Goal: Task Accomplishment & Management: Use online tool/utility

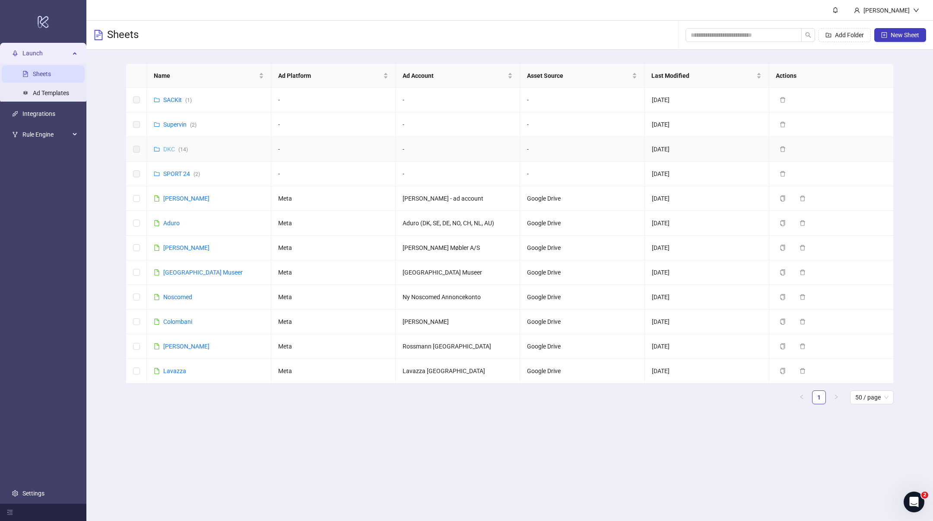
click at [171, 148] on link "DKC ( 14 )" at bounding box center [175, 149] width 25 height 7
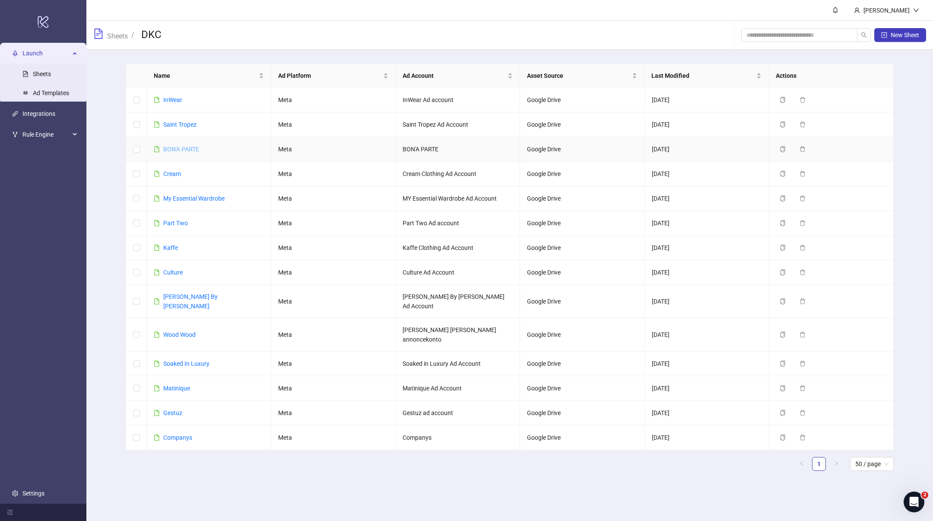
click at [185, 147] on link "BON'A PARTE" at bounding box center [181, 149] width 36 height 7
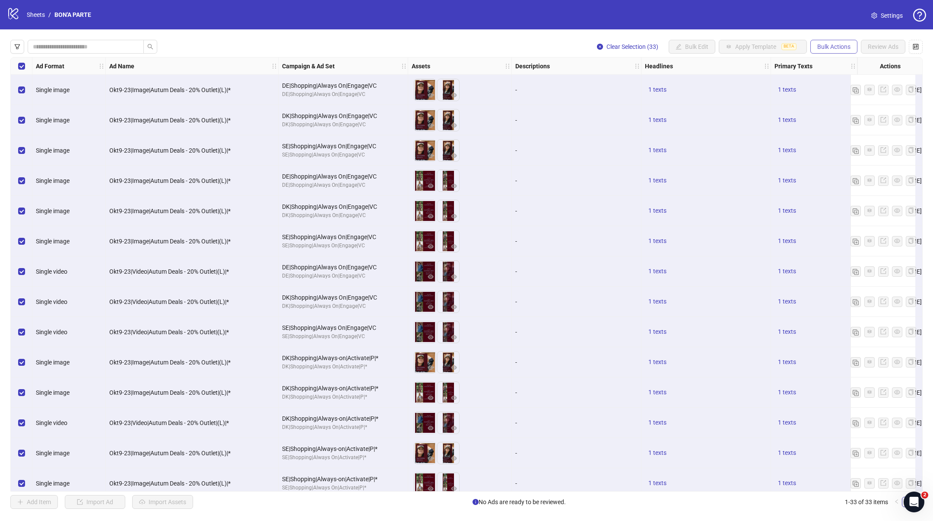
click at [841, 49] on span "Bulk Actions" at bounding box center [833, 46] width 33 height 7
click at [832, 64] on span "Delete" at bounding box center [846, 64] width 59 height 10
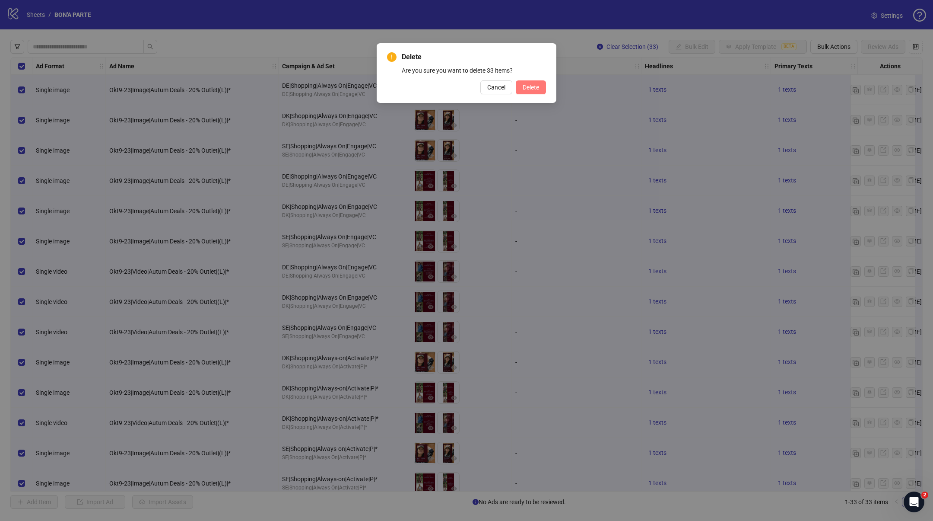
click at [523, 87] on span "Delete" at bounding box center [531, 87] width 16 height 7
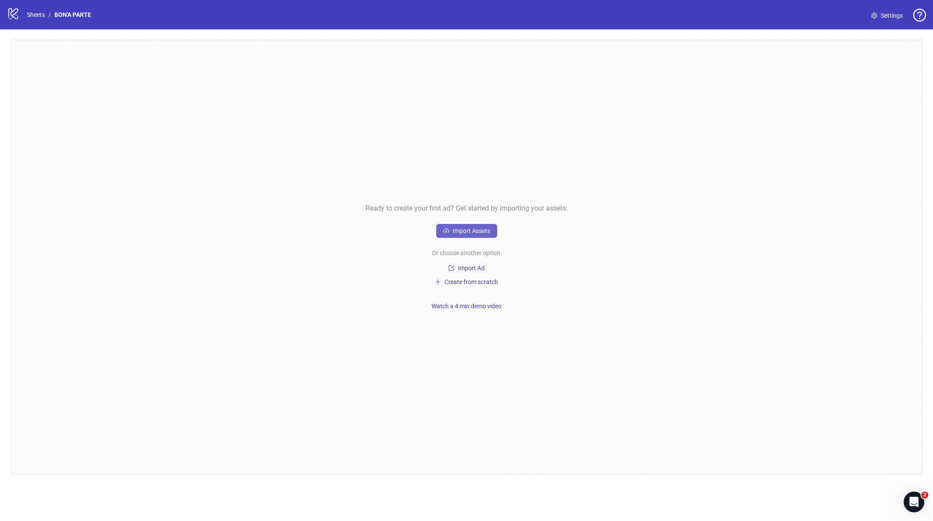
click at [473, 227] on span "Import Assets" at bounding box center [472, 230] width 38 height 7
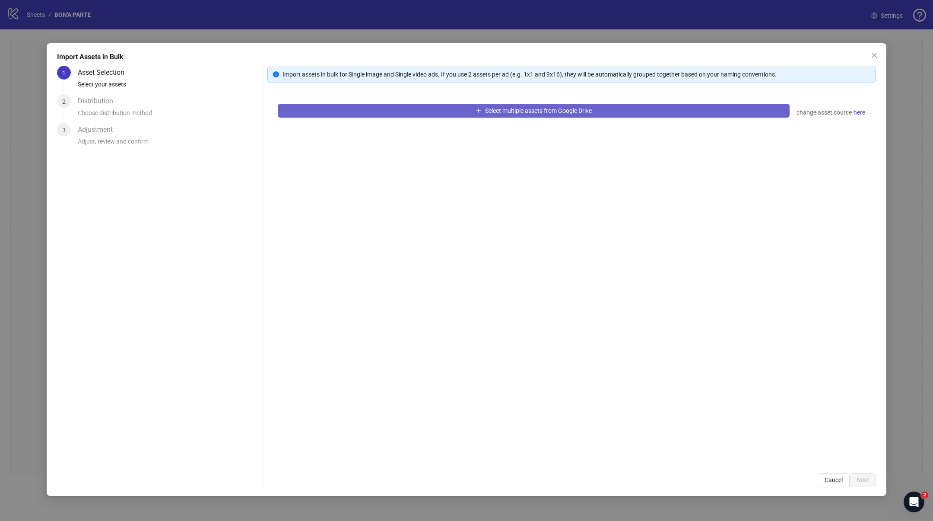
click at [547, 111] on span "Select multiple assets from Google Drive" at bounding box center [538, 110] width 107 height 7
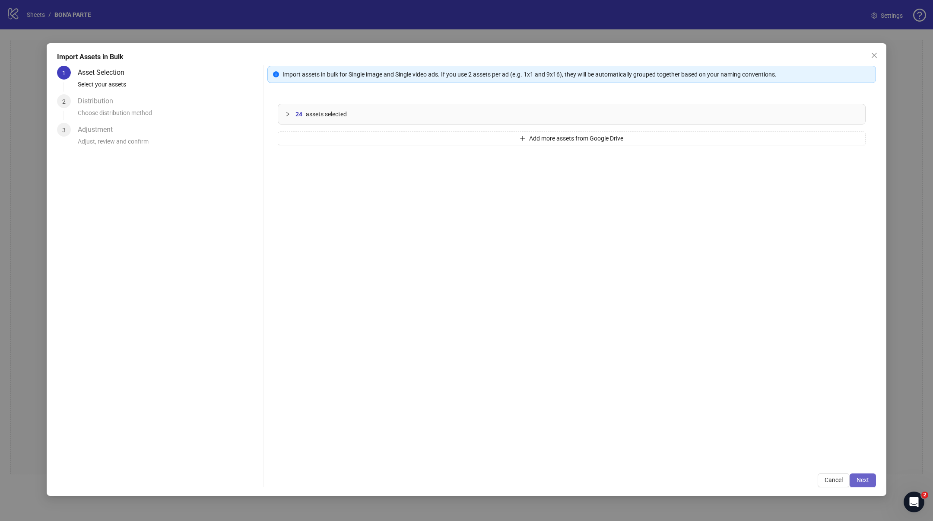
click at [860, 480] on span "Next" at bounding box center [863, 479] width 13 height 7
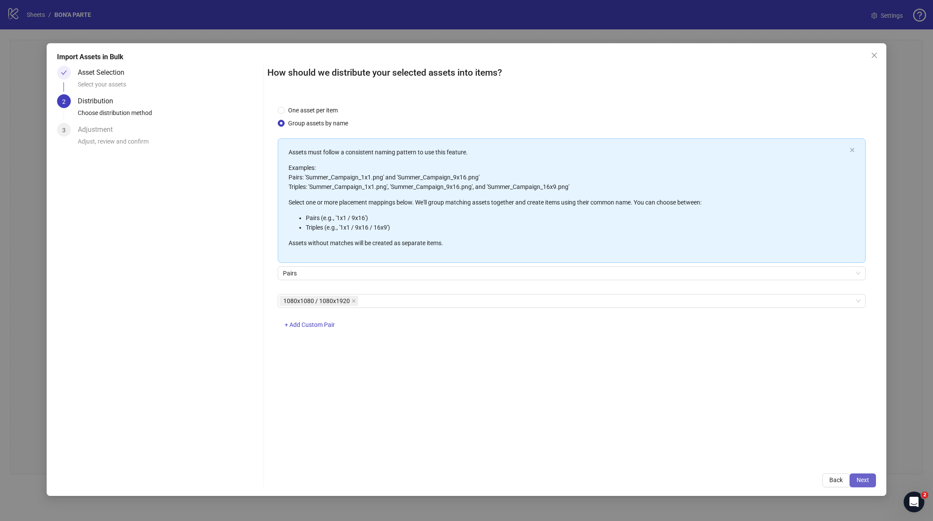
click at [869, 480] on button "Next" at bounding box center [863, 480] width 26 height 14
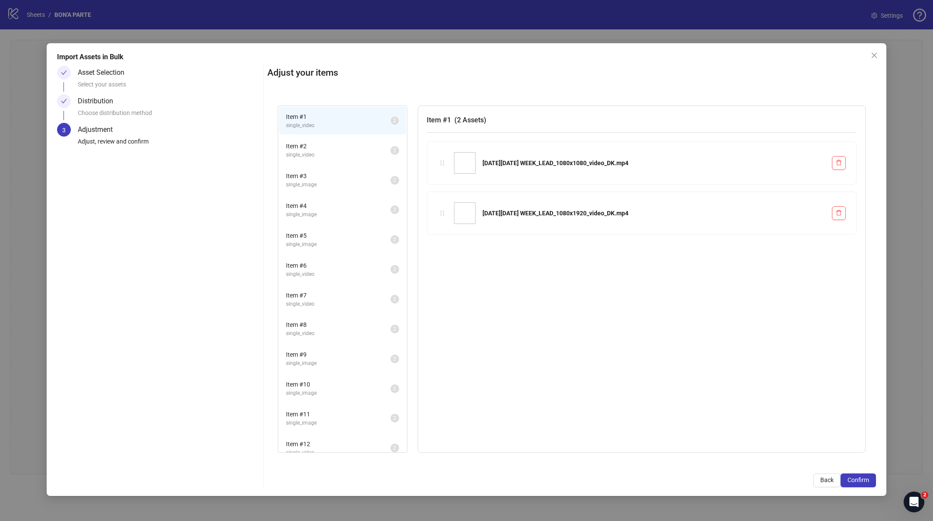
click at [703, 391] on div "Item # 1 ( 2 Assets ) [DATE][DATE] WEEK_LEAD_1080x1080_video_DK.mp4 [DATE][DATE…" at bounding box center [642, 278] width 448 height 347
click at [857, 479] on span "Confirm" at bounding box center [859, 479] width 22 height 7
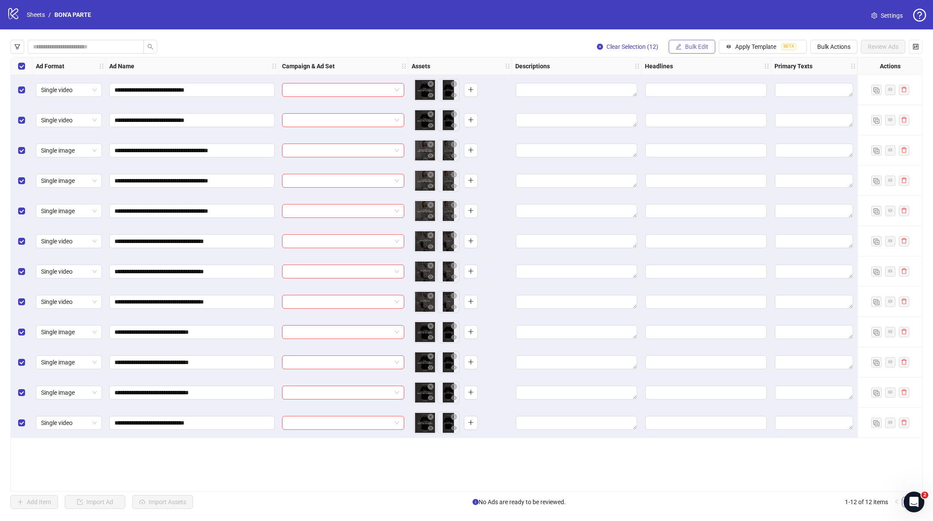
click at [697, 48] on span "Bulk Edit" at bounding box center [696, 46] width 23 height 7
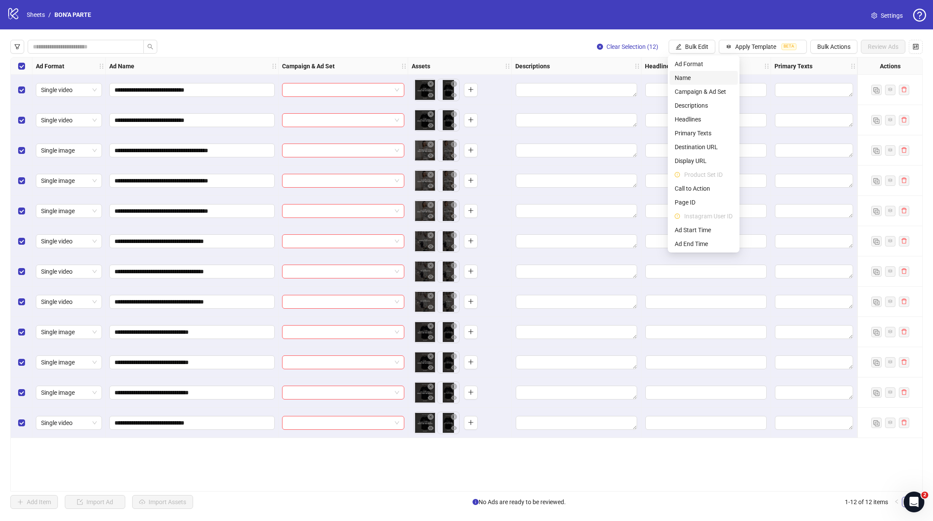
click at [686, 76] on span "Name" at bounding box center [704, 78] width 58 height 10
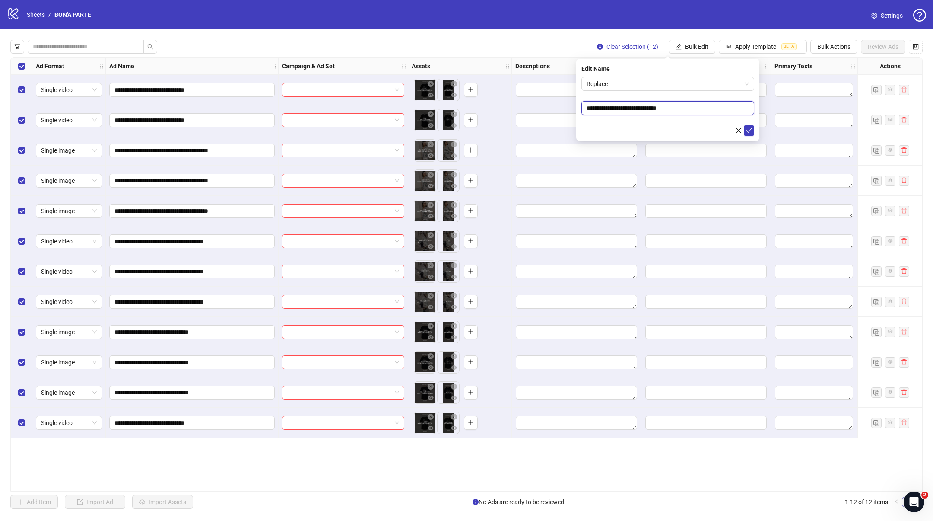
click at [620, 105] on input "**********" at bounding box center [667, 108] width 173 height 14
paste input "*********"
click at [619, 108] on input "**********" at bounding box center [667, 108] width 173 height 14
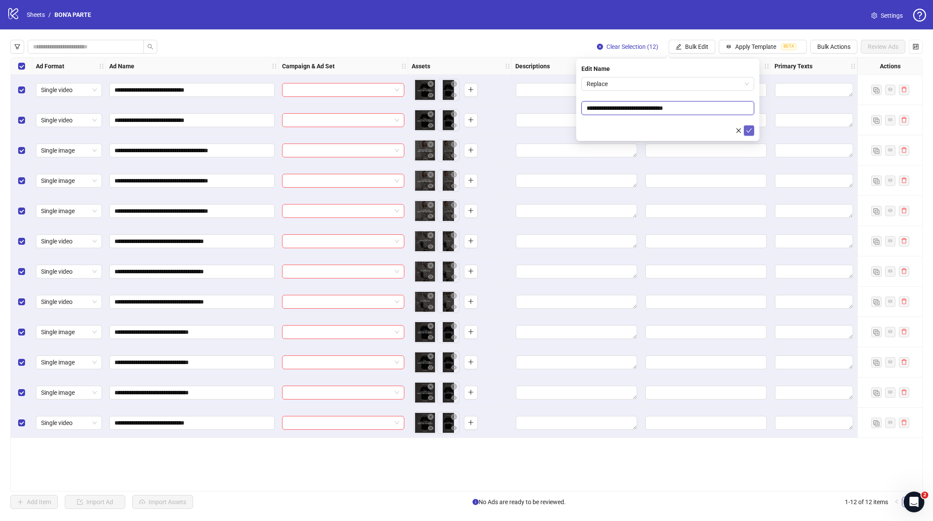
type input "**********"
click at [752, 130] on icon "check" at bounding box center [749, 130] width 6 height 6
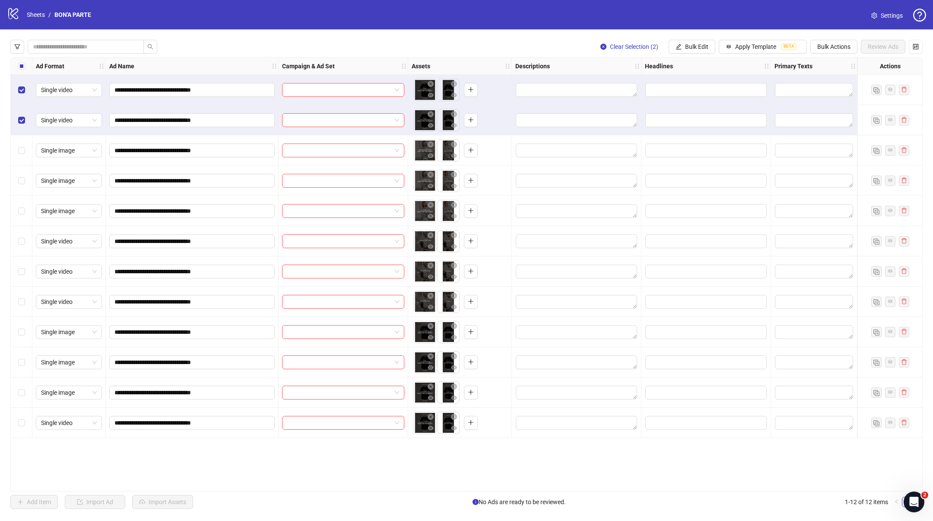
drag, startPoint x: 229, startPoint y: 45, endPoint x: 99, endPoint y: 70, distance: 132.3
click at [228, 45] on div "Clear Selection (2) Bulk Edit Apply Template BETA Bulk Actions Review Ads" at bounding box center [466, 47] width 912 height 14
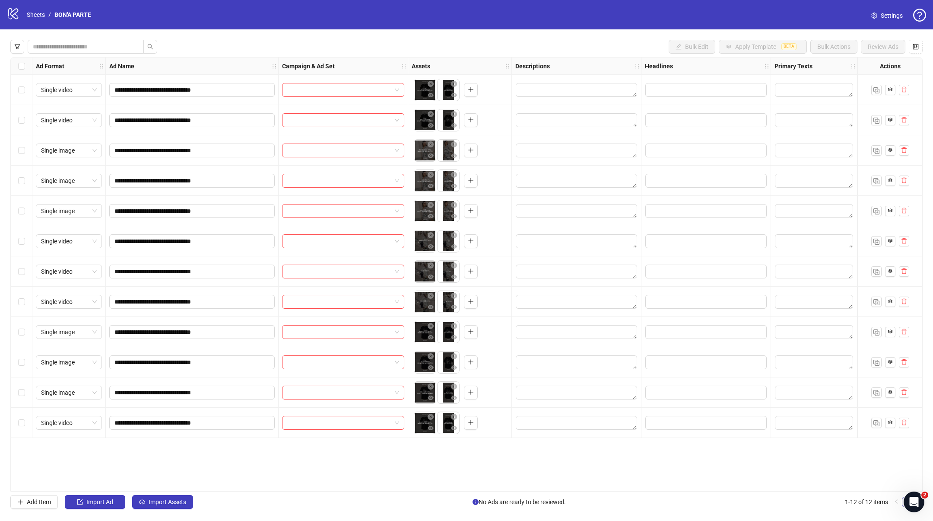
click at [246, 38] on div "**********" at bounding box center [466, 273] width 933 height 489
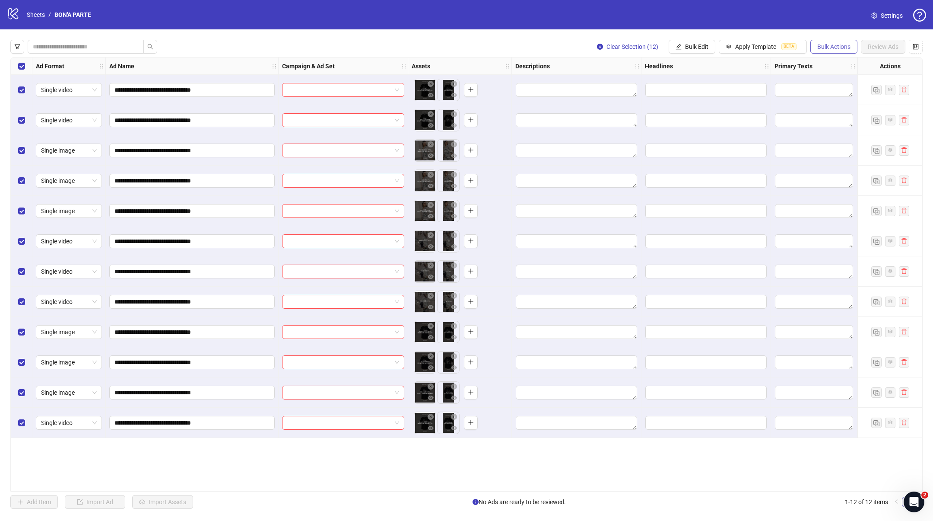
click at [825, 49] on span "Bulk Actions" at bounding box center [833, 46] width 33 height 7
click at [823, 62] on span "Delete" at bounding box center [846, 64] width 59 height 10
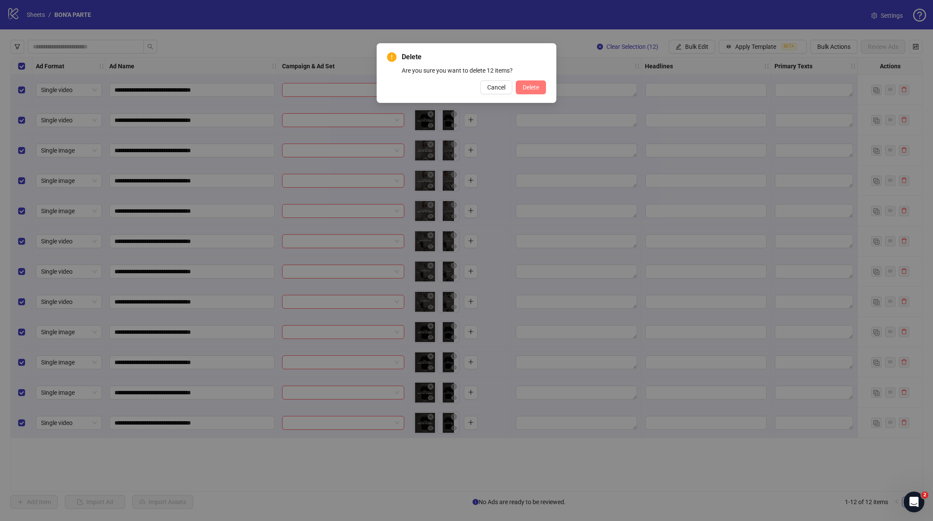
click at [528, 88] on span "Delete" at bounding box center [531, 87] width 16 height 7
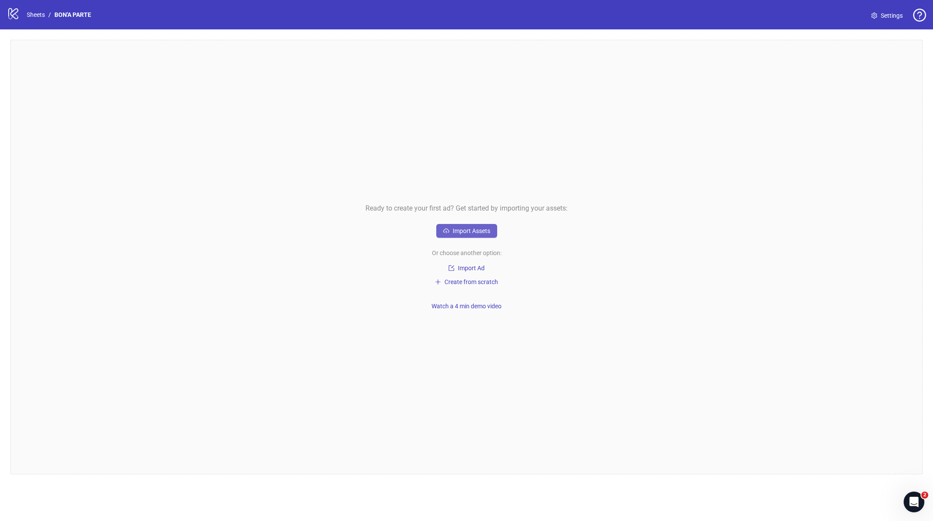
click at [452, 224] on button "Import Assets" at bounding box center [466, 231] width 61 height 14
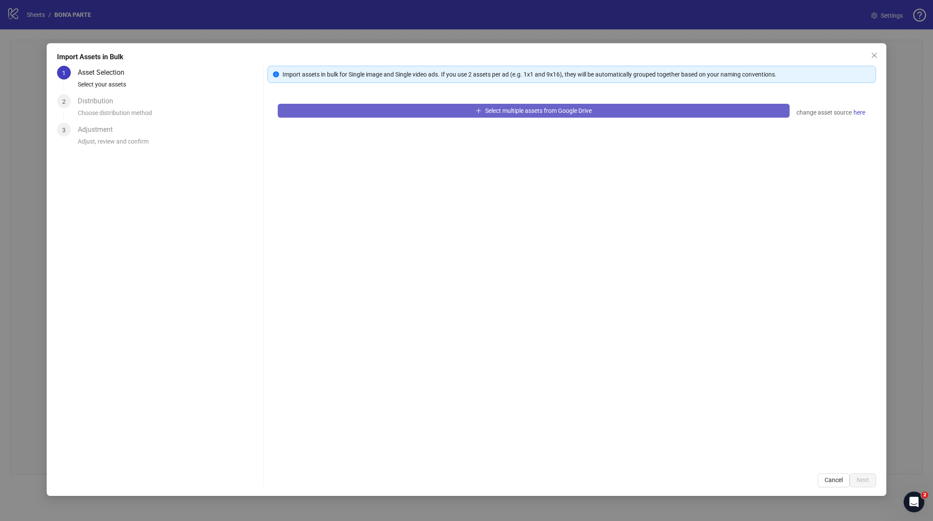
click at [540, 106] on button "Select multiple assets from Google Drive" at bounding box center [534, 111] width 512 height 14
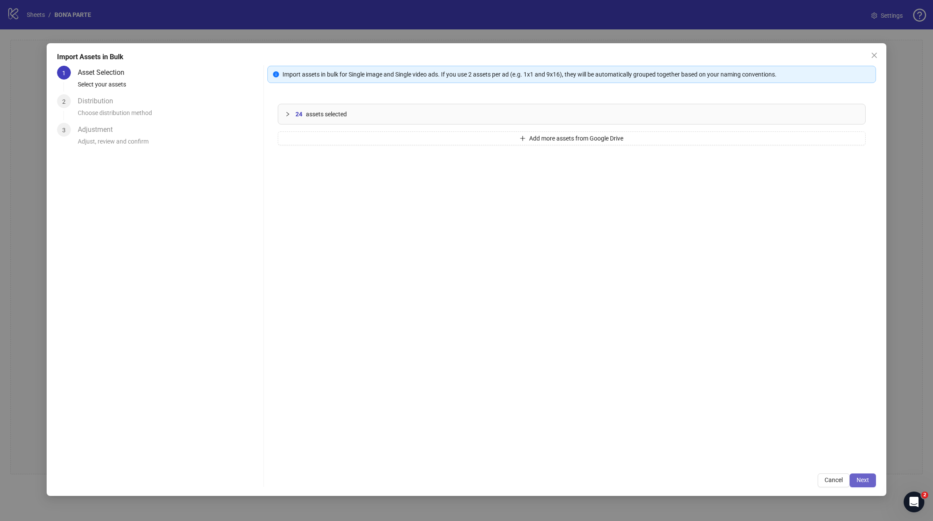
click at [859, 478] on span "Next" at bounding box center [863, 479] width 13 height 7
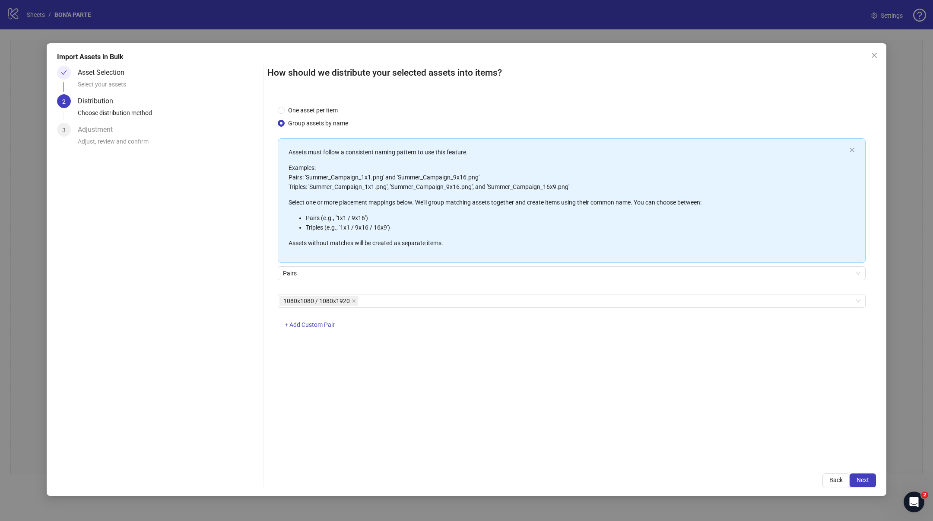
click at [859, 478] on span "Next" at bounding box center [863, 479] width 13 height 7
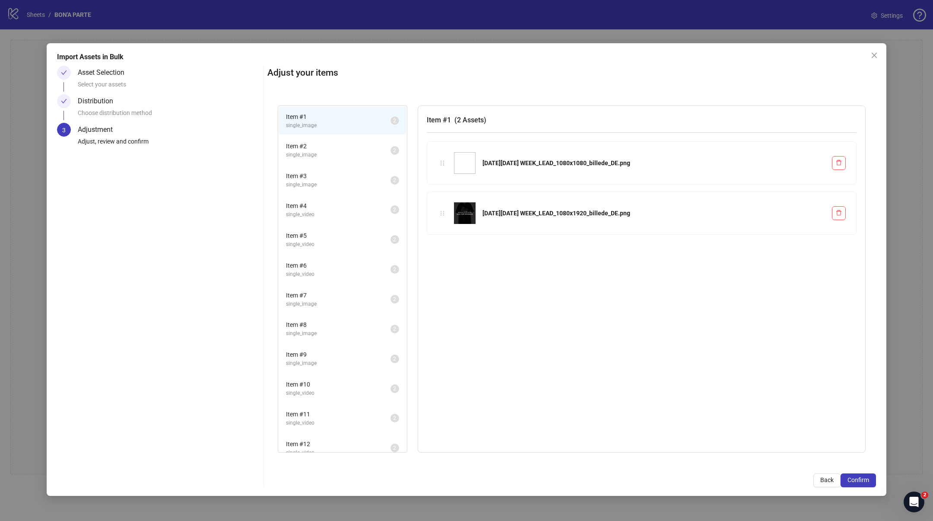
scroll to position [11, 0]
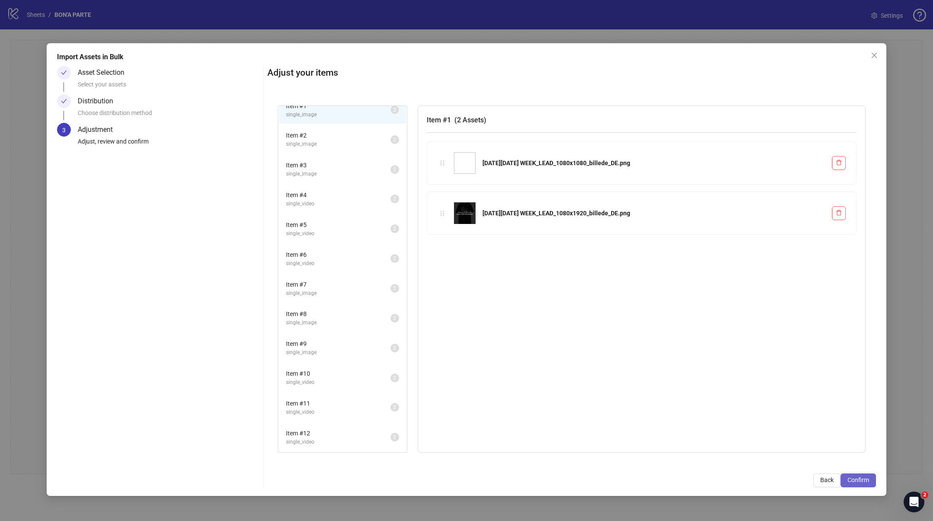
click at [856, 483] on span "Confirm" at bounding box center [859, 479] width 22 height 7
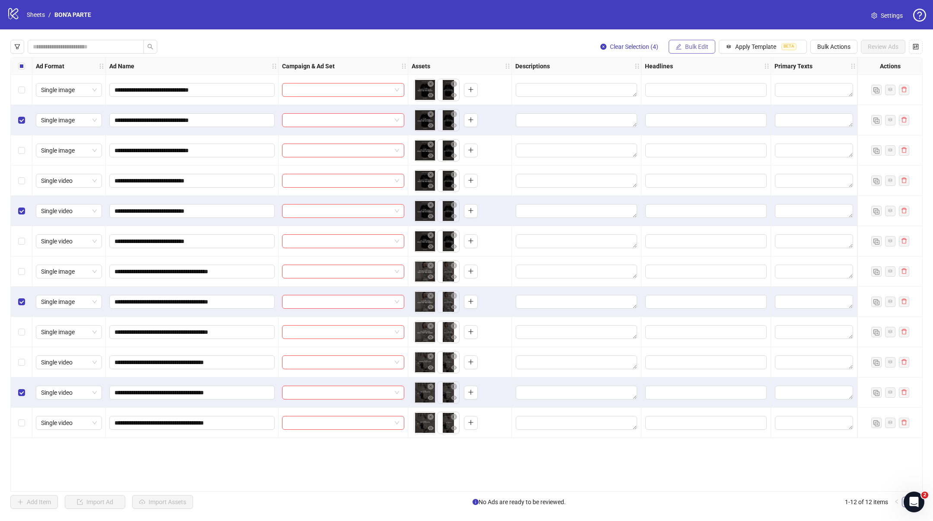
click at [702, 49] on span "Bulk Edit" at bounding box center [696, 46] width 23 height 7
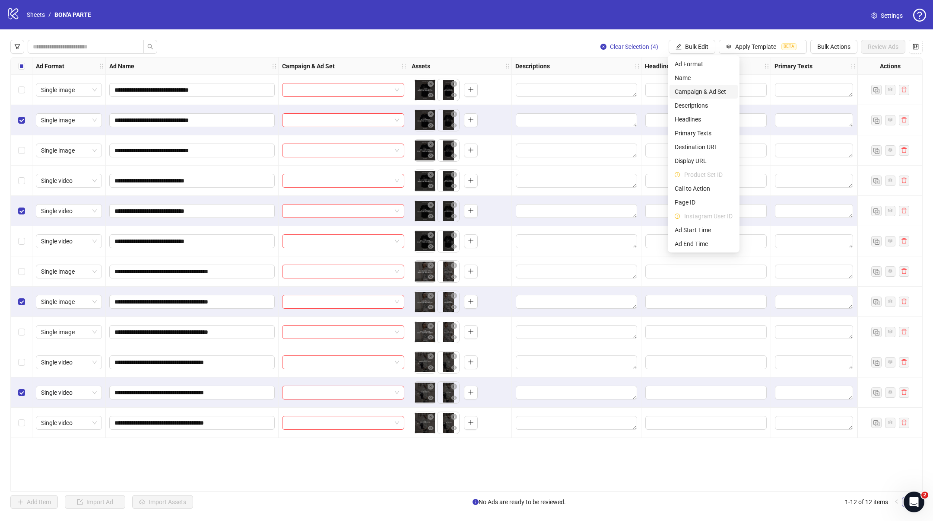
click at [686, 92] on span "Campaign & Ad Set" at bounding box center [704, 92] width 58 height 10
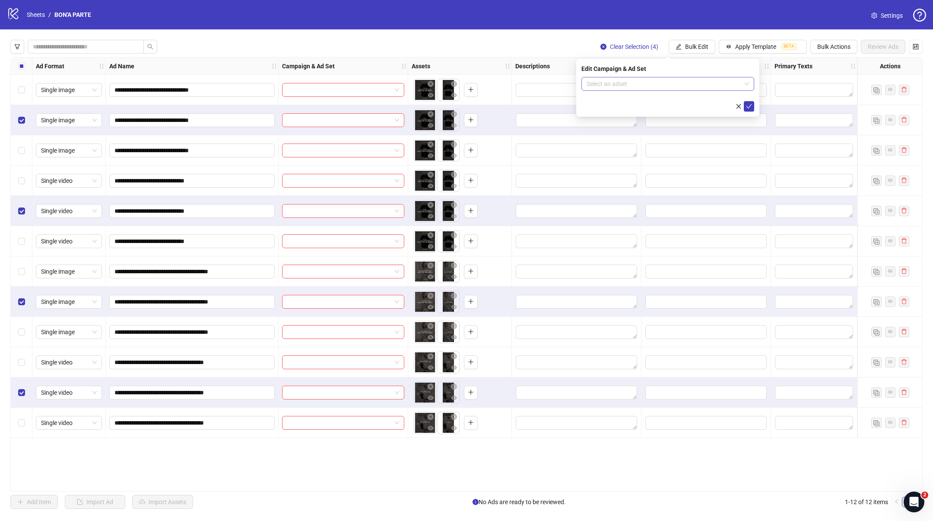
click at [637, 85] on input "search" at bounding box center [664, 83] width 155 height 13
type input "*"
click at [646, 85] on input "search" at bounding box center [664, 83] width 155 height 13
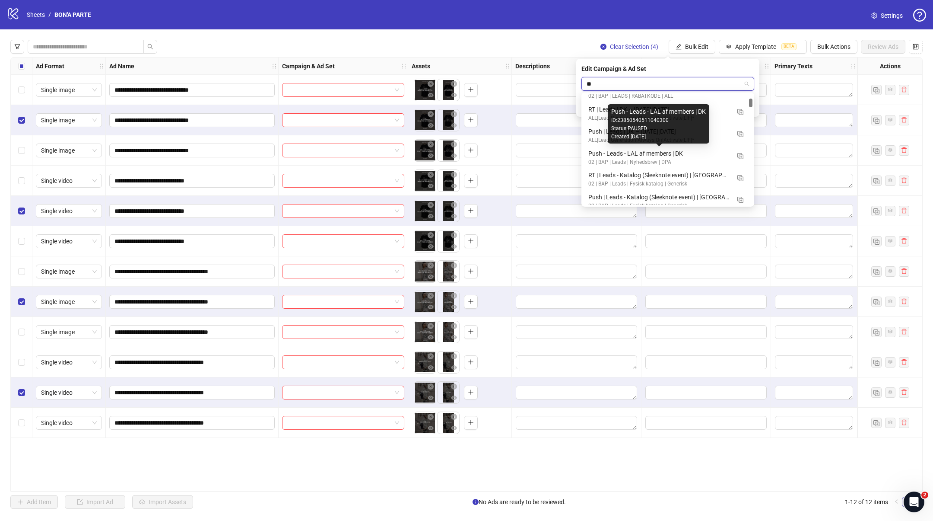
scroll to position [117, 0]
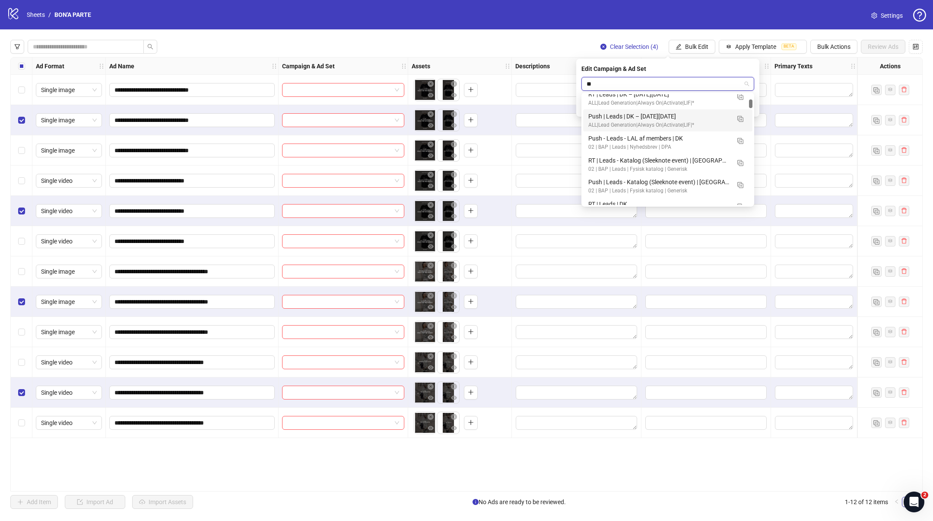
type input "**"
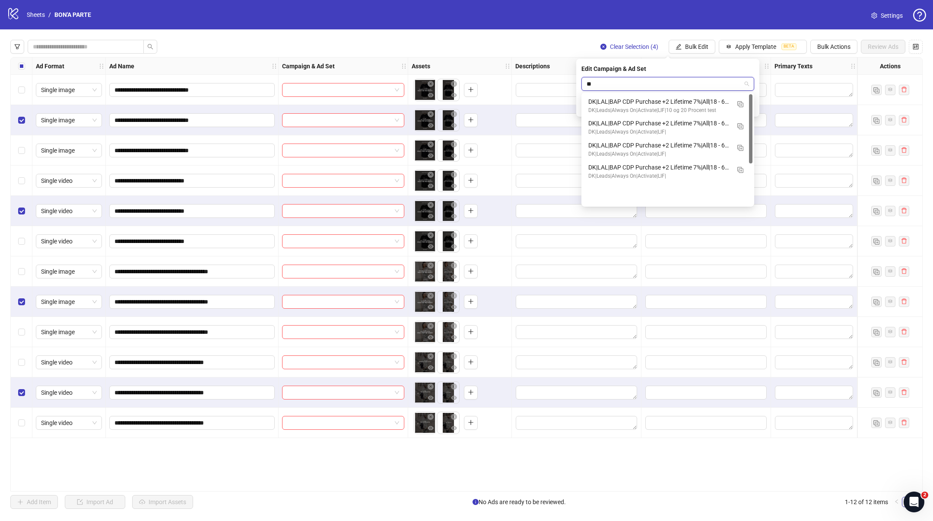
scroll to position [0, 0]
type input "***"
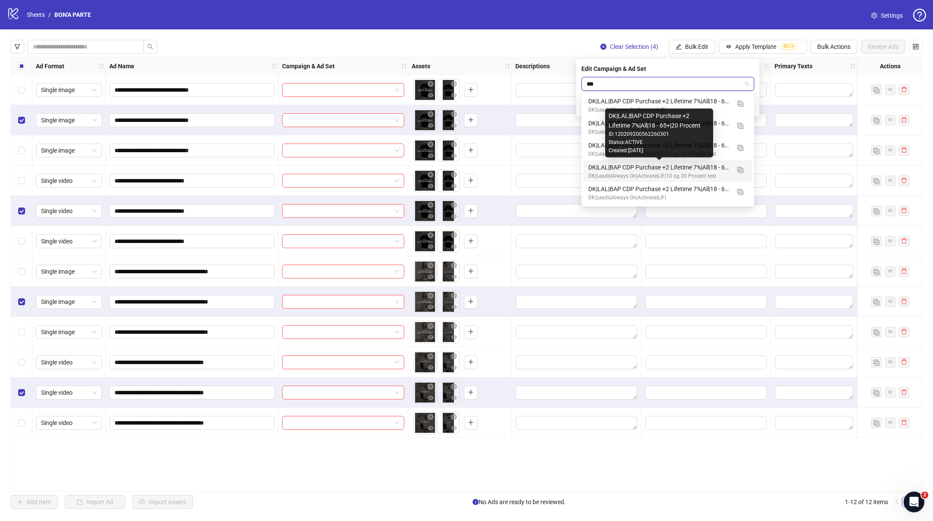
click at [641, 166] on div "DK|LAL|BAP CDP Purchase +2 Lifetime 7%|All|18 - 65+|20 Procent" at bounding box center [659, 167] width 142 height 10
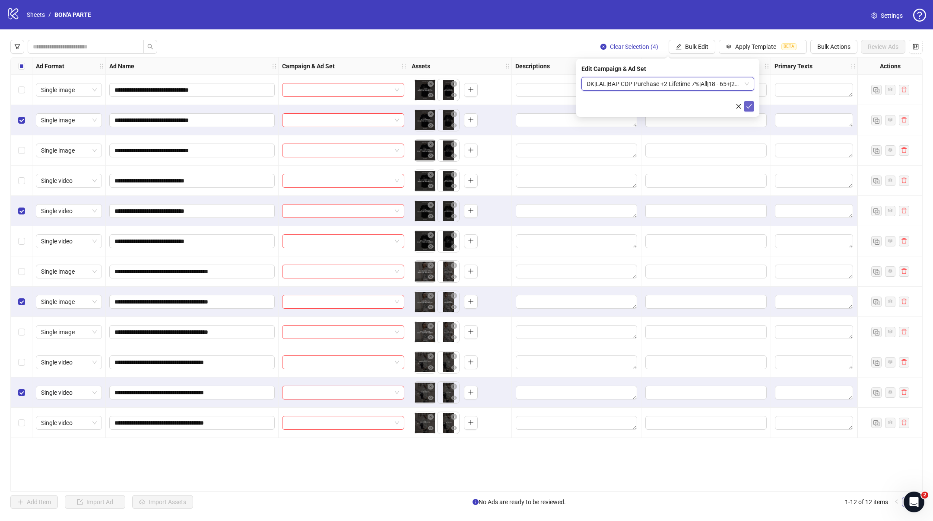
click at [750, 106] on icon "check" at bounding box center [749, 106] width 6 height 6
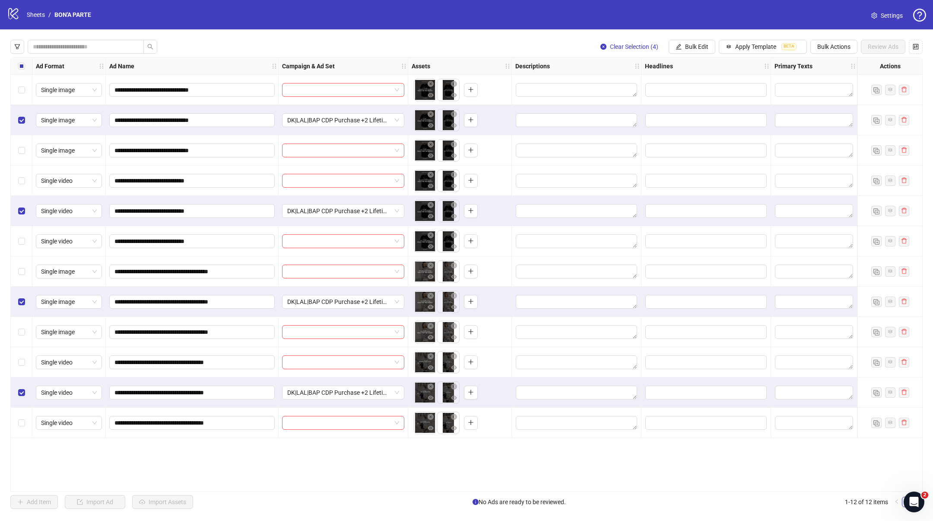
click at [469, 13] on div "logo/logo-mobile Sheets / BON'A PARTE Settings" at bounding box center [466, 15] width 919 height 16
click at [694, 46] on span "Bulk Edit" at bounding box center [696, 46] width 23 height 7
click at [691, 129] on span "Primary Texts" at bounding box center [704, 133] width 58 height 10
click at [615, 102] on textarea "Multi-text input container - paste or copy values" at bounding box center [667, 103] width 173 height 23
paste textarea "**********"
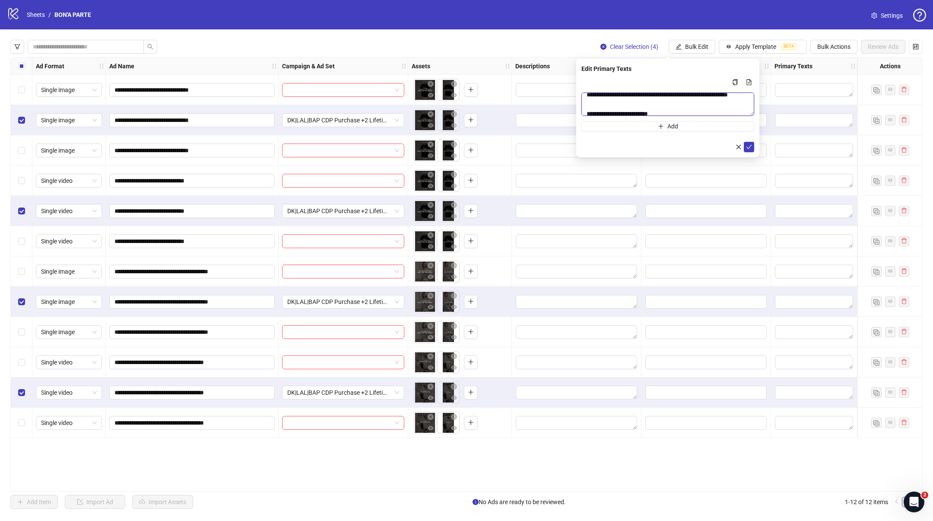
scroll to position [3, 0]
type textarea "**********"
click at [750, 146] on icon "check" at bounding box center [750, 147] width 6 height 4
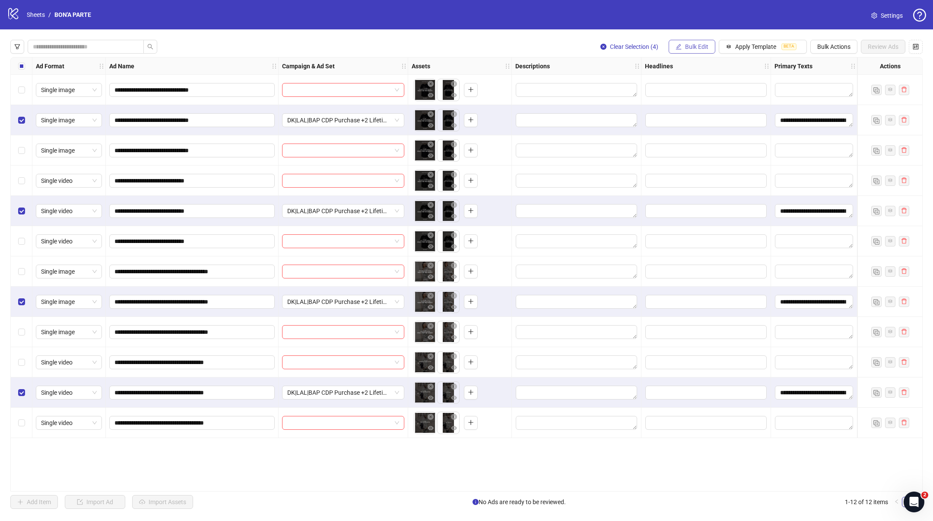
click at [698, 43] on span "Bulk Edit" at bounding box center [696, 46] width 23 height 7
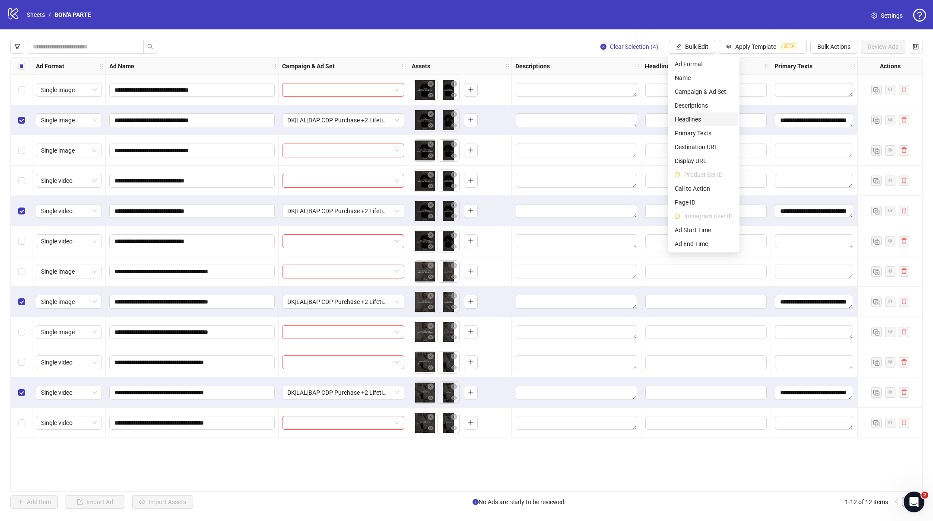
click at [684, 120] on span "Headlines" at bounding box center [704, 119] width 58 height 10
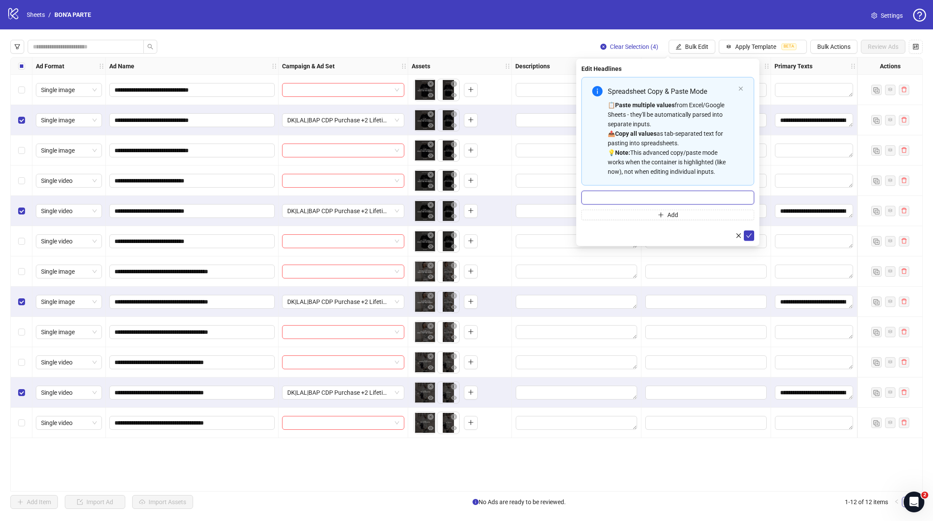
click at [694, 198] on input "Multi-input container - paste or copy values" at bounding box center [667, 198] width 173 height 14
paste input "**********"
type input "**********"
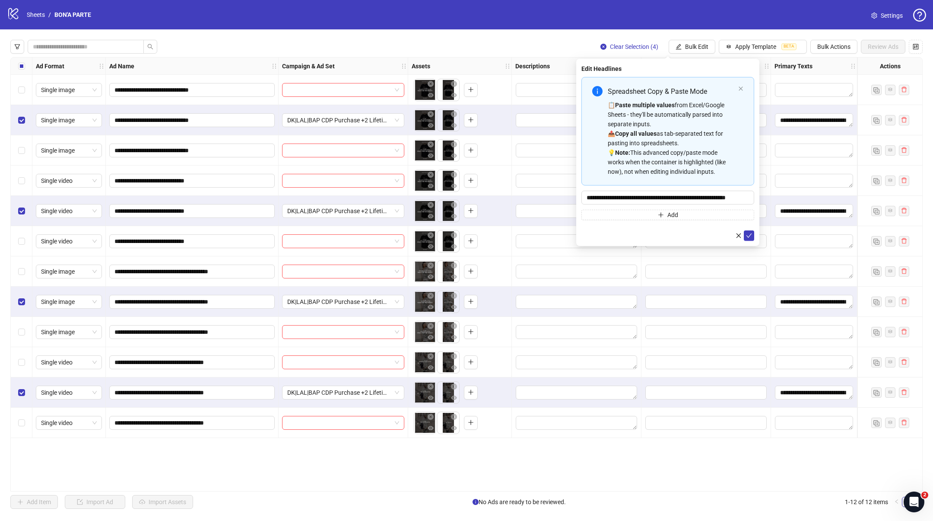
click at [661, 232] on div at bounding box center [667, 235] width 173 height 10
click at [749, 235] on icon "check" at bounding box center [749, 235] width 6 height 6
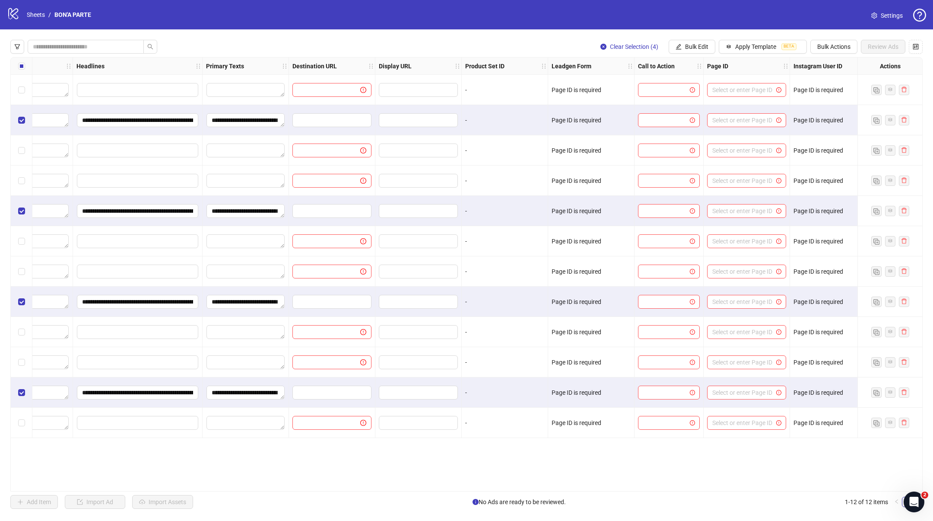
scroll to position [0, 593]
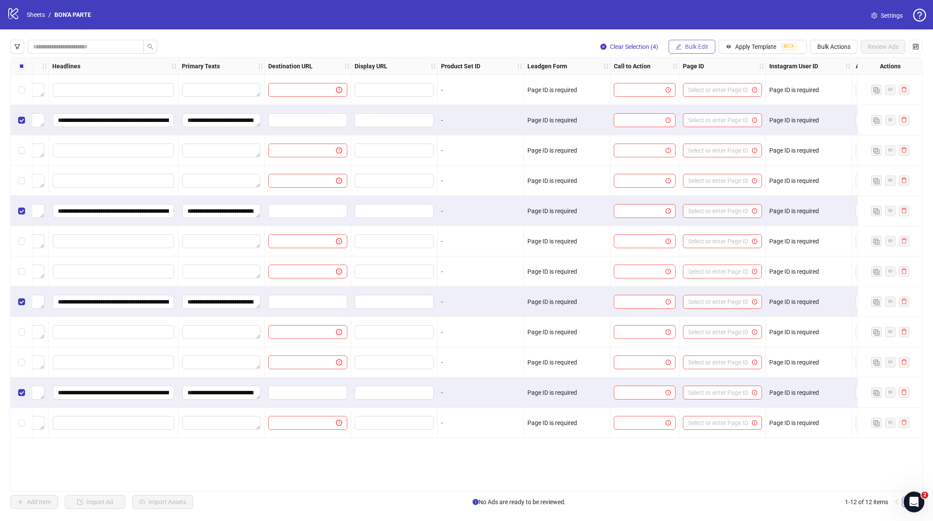
click at [694, 50] on button "Bulk Edit" at bounding box center [692, 47] width 47 height 14
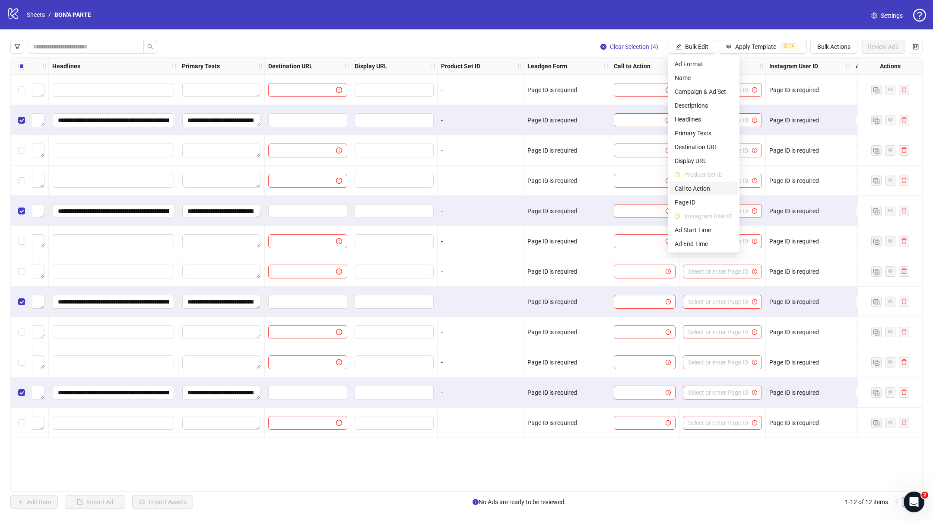
click at [689, 189] on span "Call to Action" at bounding box center [704, 189] width 58 height 10
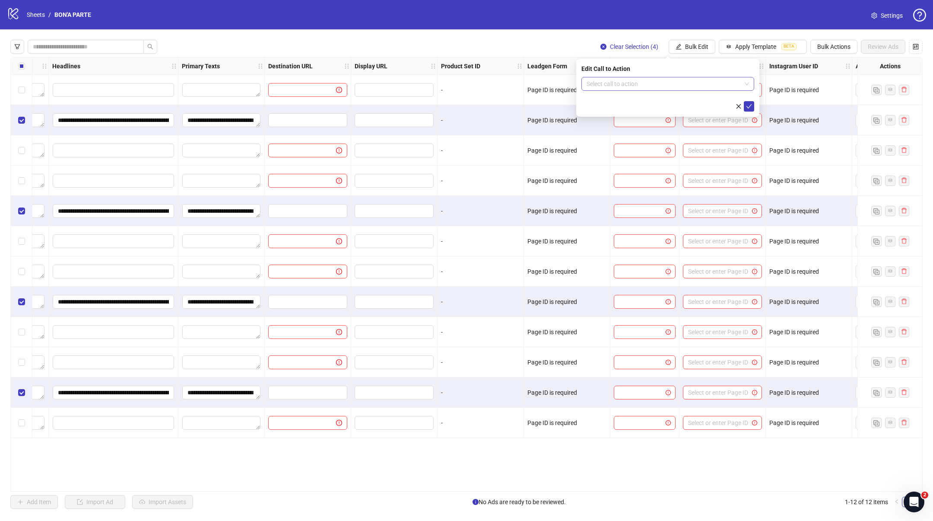
click at [654, 86] on input "search" at bounding box center [664, 83] width 155 height 13
type input "****"
click at [638, 104] on div "Sign up" at bounding box center [667, 101] width 159 height 10
click at [747, 105] on icon "check" at bounding box center [749, 106] width 6 height 6
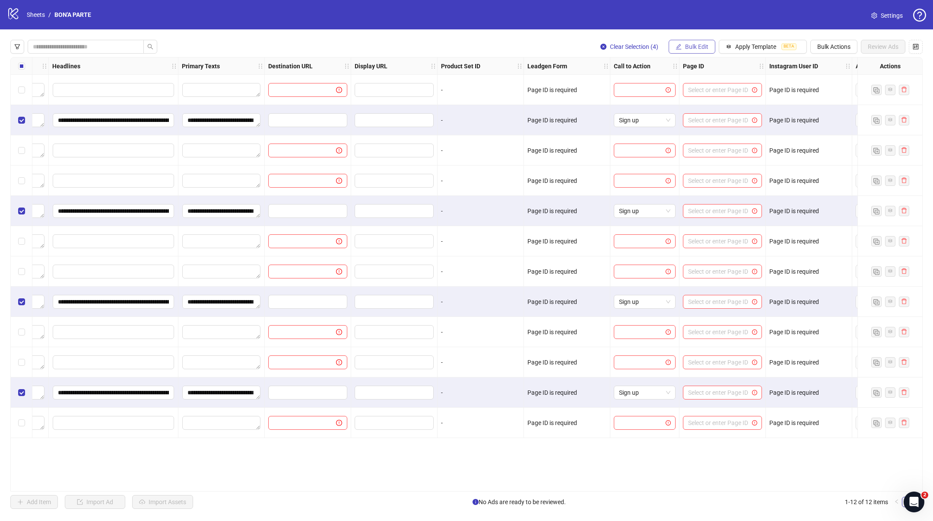
click at [691, 45] on span "Bulk Edit" at bounding box center [696, 46] width 23 height 7
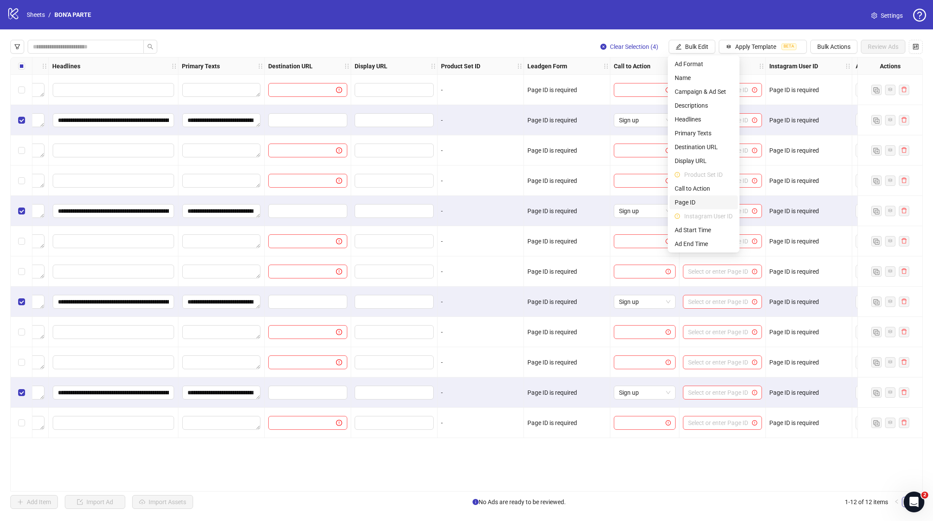
click at [683, 205] on span "Page ID" at bounding box center [704, 202] width 58 height 10
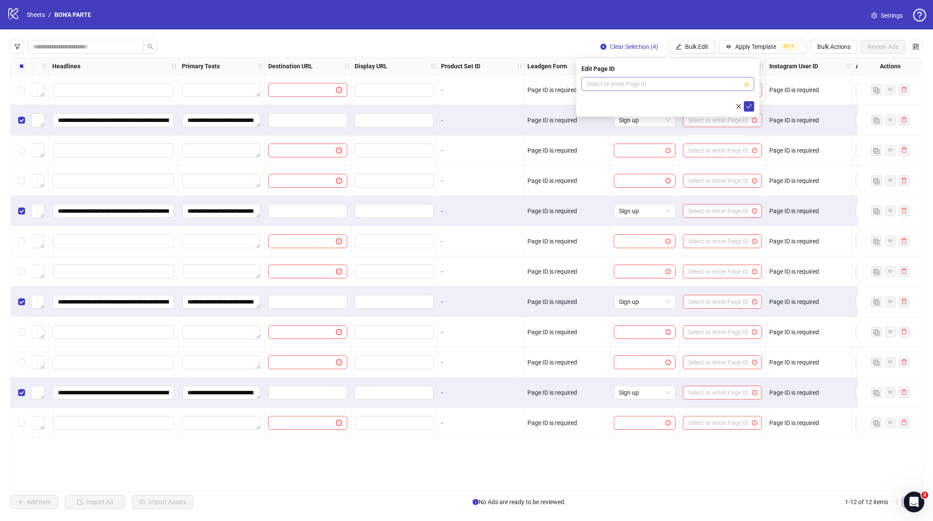
click at [656, 85] on input "search" at bounding box center [664, 83] width 155 height 13
type input "*"
click at [713, 27] on div "logo/logo-mobile Sheets / BON'A PARTE Settings" at bounding box center [466, 14] width 933 height 29
click at [698, 120] on input "search" at bounding box center [718, 120] width 61 height 13
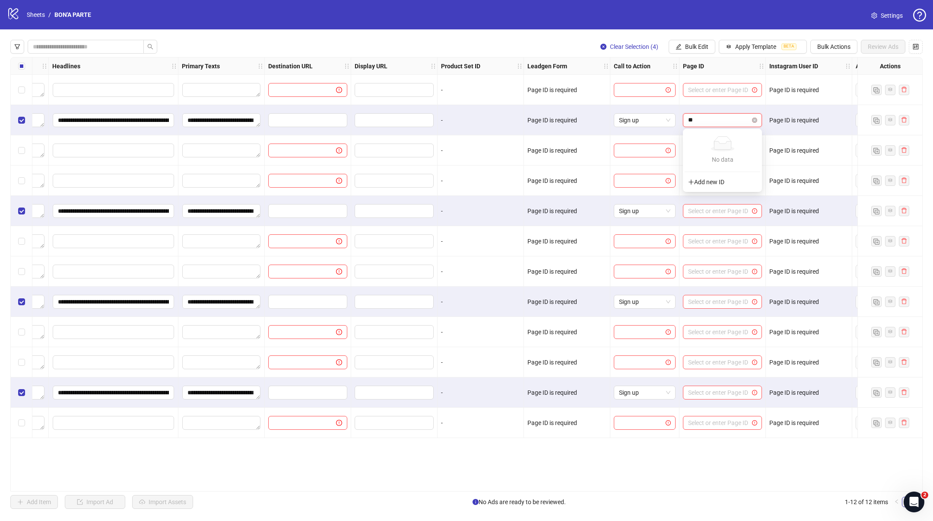
type input "***"
click at [727, 121] on input "search" at bounding box center [718, 120] width 61 height 13
click at [695, 47] on span "Bulk Edit" at bounding box center [696, 46] width 23 height 7
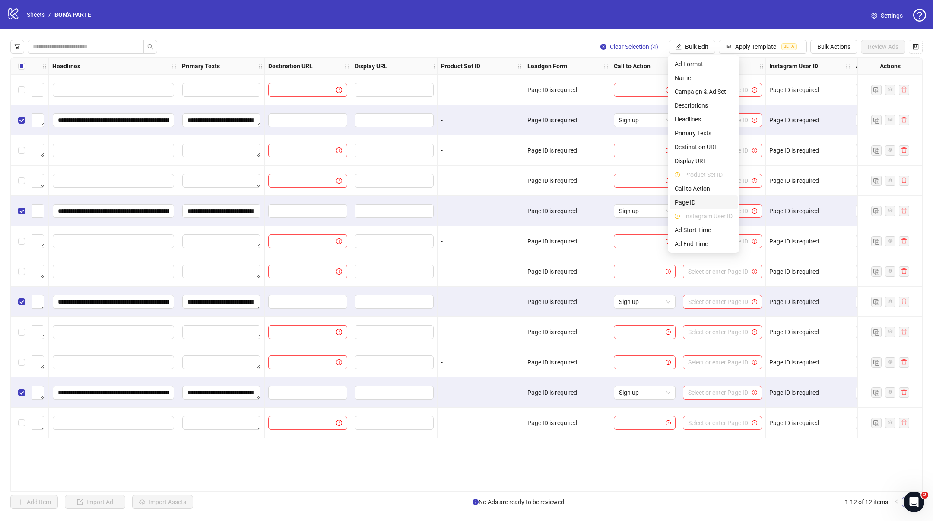
click at [684, 198] on span "Page ID" at bounding box center [704, 202] width 58 height 10
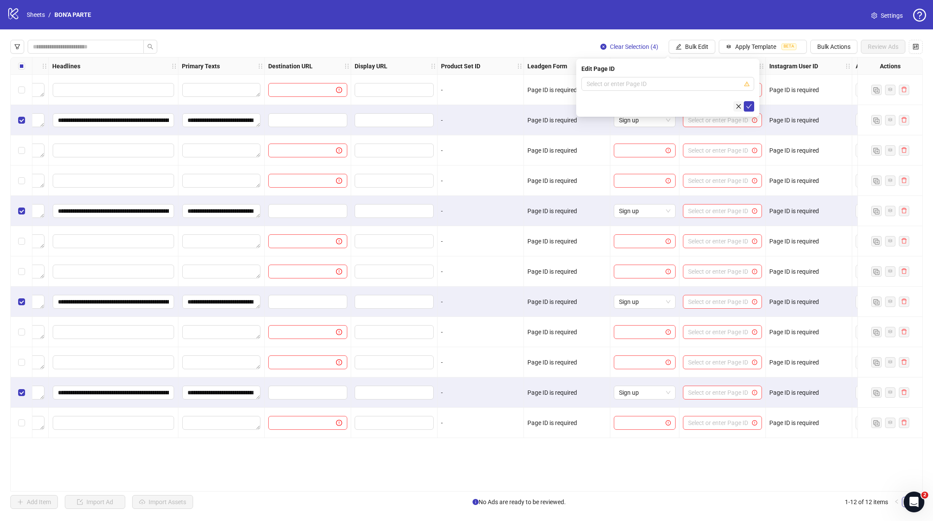
click at [737, 103] on icon "close" at bounding box center [739, 106] width 6 height 6
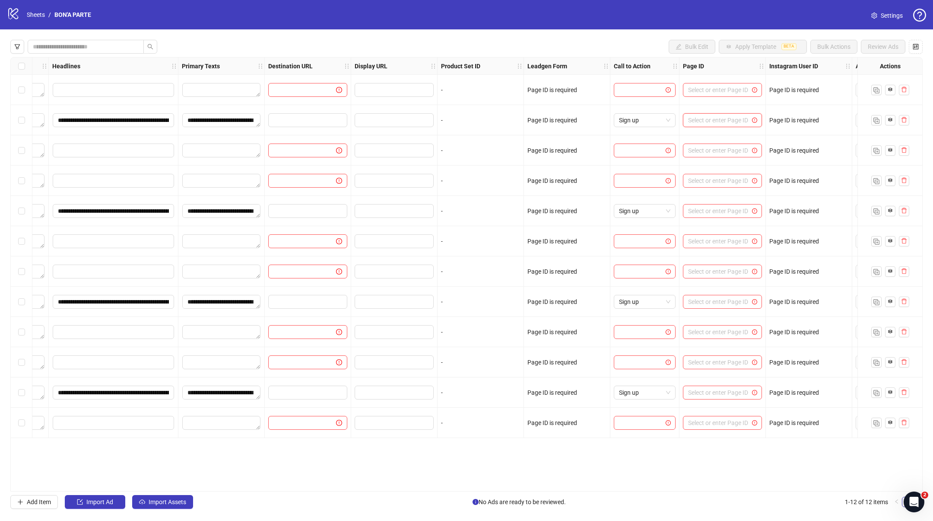
click at [698, 116] on input "search" at bounding box center [718, 120] width 61 height 13
type input "***"
click at [577, 27] on div "logo/logo-mobile Sheets / BON'A PARTE Settings" at bounding box center [466, 14] width 933 height 29
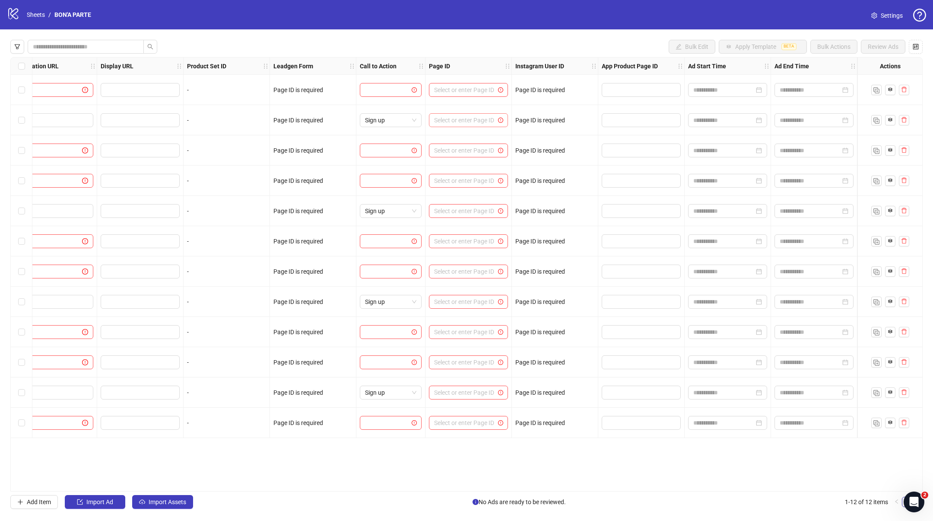
click at [462, 122] on input "search" at bounding box center [464, 120] width 61 height 13
click at [528, 13] on div "logo/logo-mobile Sheets / BON'A PARTE Settings" at bounding box center [466, 15] width 919 height 16
